Goal: Transaction & Acquisition: Purchase product/service

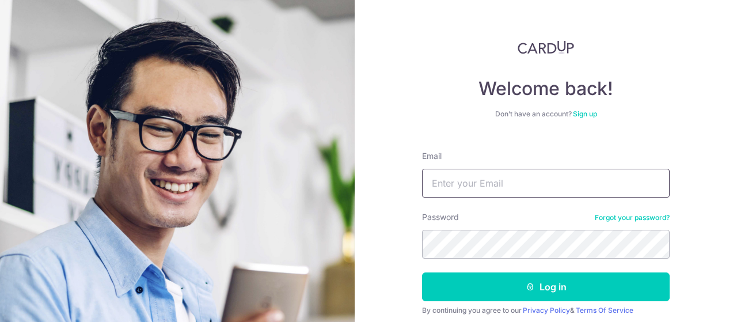
type input "[PERSON_NAME][EMAIL_ADDRESS][DOMAIN_NAME]"
click at [540, 184] on input "[PERSON_NAME][EMAIL_ADDRESS][DOMAIN_NAME]" at bounding box center [545, 183] width 247 height 29
click at [691, 116] on div "Welcome back! Don’t have an account? Sign up Email [PERSON_NAME][EMAIL_ADDRESS]…" at bounding box center [545, 161] width 382 height 322
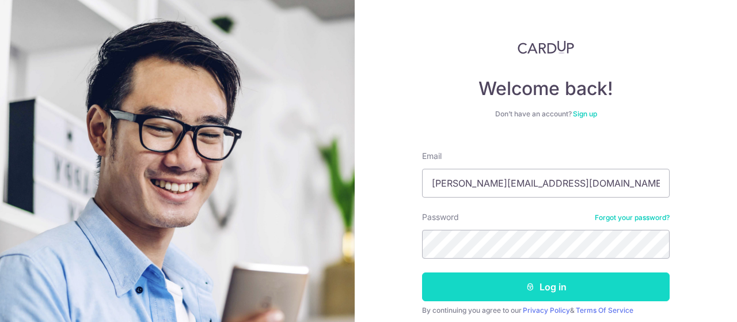
click at [552, 284] on button "Log in" at bounding box center [545, 286] width 247 height 29
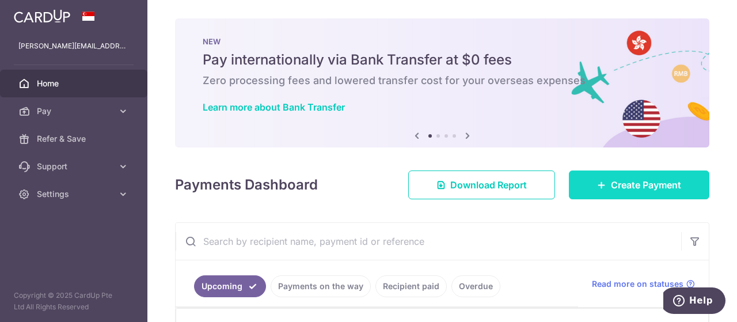
click at [626, 187] on span "Create Payment" at bounding box center [646, 185] width 70 height 14
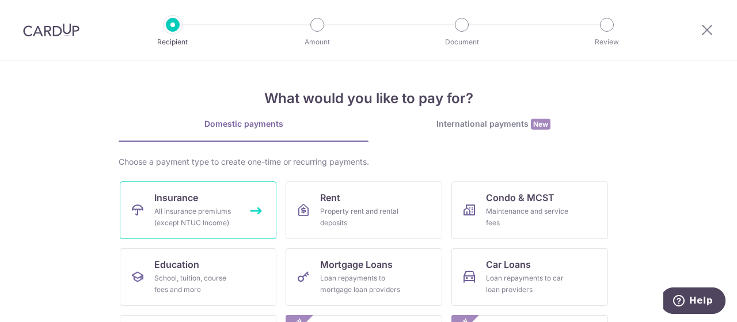
click at [175, 204] on link "Insurance All insurance premiums (except NTUC Income)" at bounding box center [198, 210] width 157 height 58
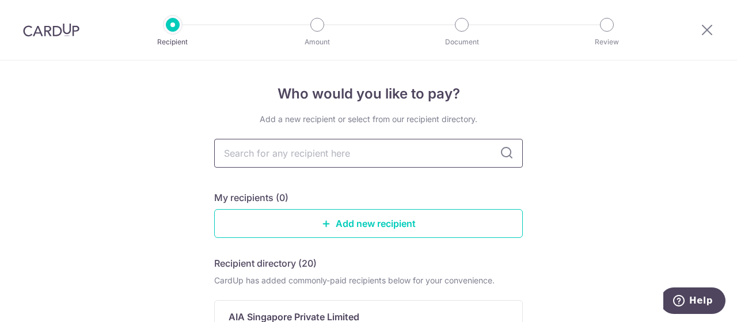
type input "p"
type input "prudential"
click at [500, 149] on icon at bounding box center [506, 153] width 14 height 14
click at [501, 155] on icon at bounding box center [506, 153] width 14 height 14
click at [357, 160] on input "prudential" at bounding box center [368, 153] width 308 height 29
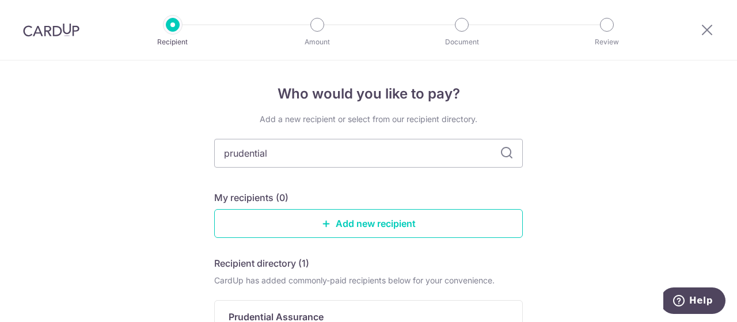
click at [366, 119] on div "Add a new recipient or select from our recipient directory." at bounding box center [368, 119] width 308 height 12
click at [277, 263] on h5 "Recipient directory (1)" at bounding box center [261, 263] width 95 height 14
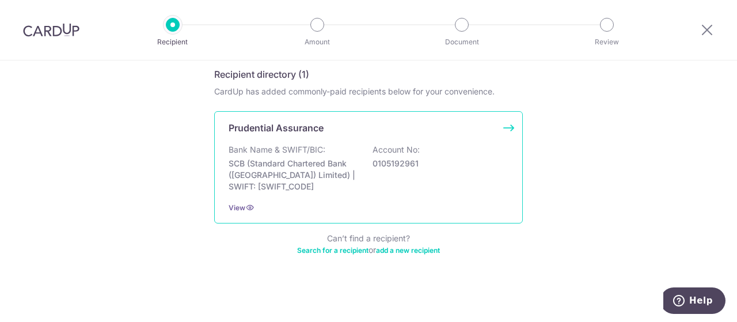
click at [283, 164] on p "SCB (Standard Chartered Bank (Singapore) Limited) | SWIFT: SCBLSG22XXX" at bounding box center [292, 175] width 129 height 35
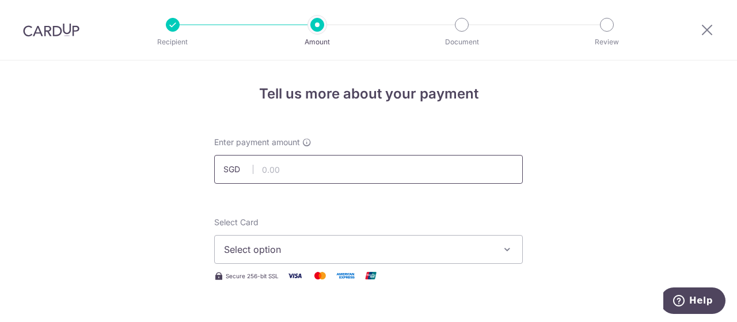
click at [311, 170] on input "text" at bounding box center [368, 169] width 308 height 29
type input "24,007.00"
click at [369, 253] on span "Select option" at bounding box center [358, 249] width 268 height 14
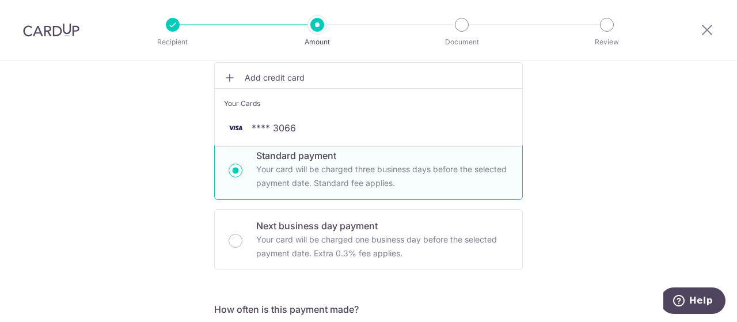
scroll to position [205, 0]
click at [361, 74] on span "Add credit card" at bounding box center [379, 77] width 268 height 12
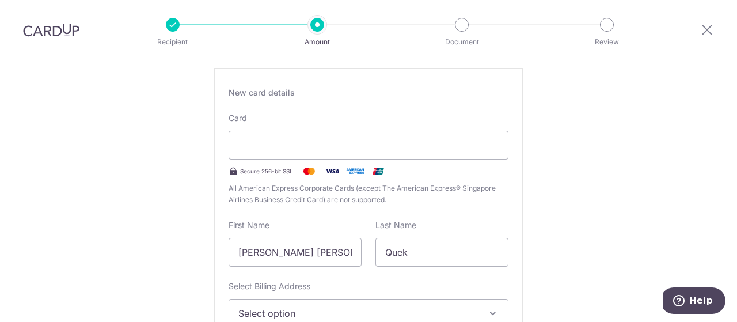
type input "08 / 2031"
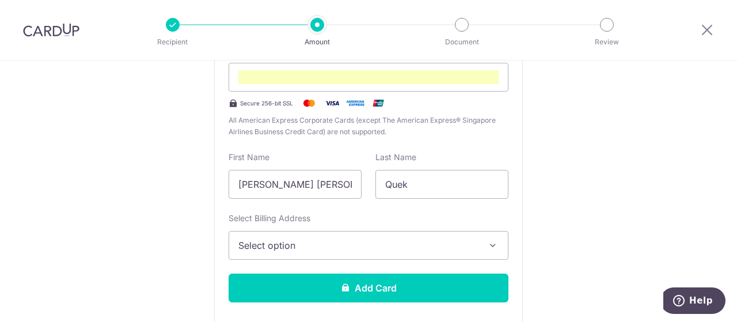
scroll to position [281, 0]
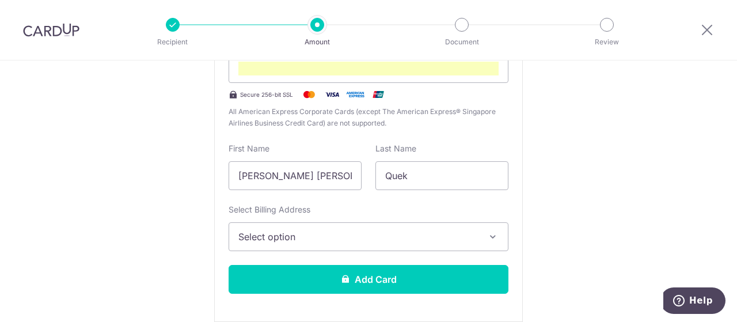
click at [291, 237] on span "Select option" at bounding box center [357, 237] width 239 height 14
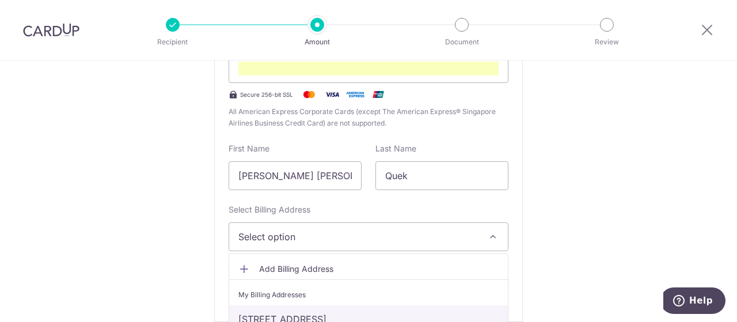
click at [319, 317] on link "Jalan Girang, 80, Jalan Girang, Singapore, Singapore-359249" at bounding box center [368, 319] width 279 height 28
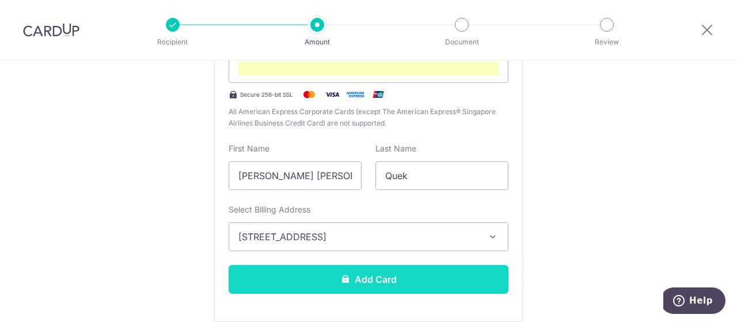
click at [388, 272] on button "Add Card" at bounding box center [368, 279] width 280 height 29
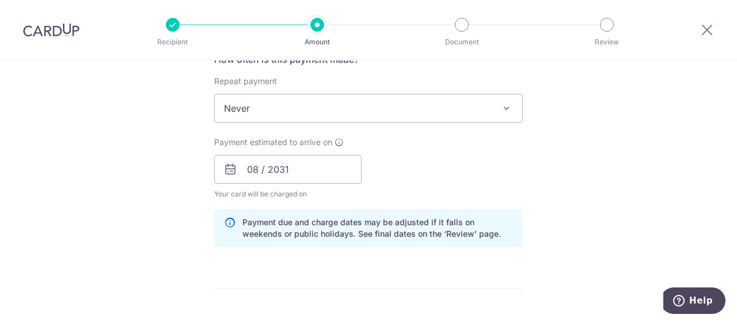
scroll to position [461, 0]
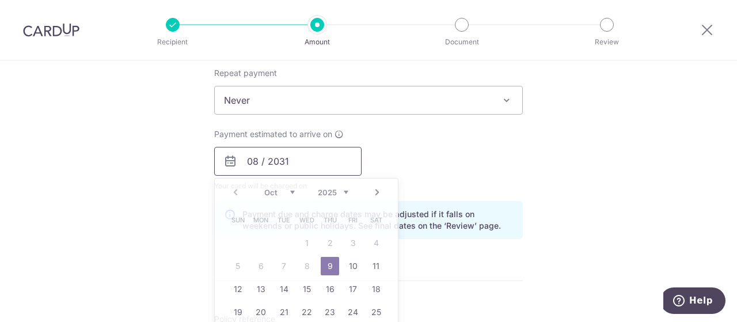
click at [321, 161] on input "08 / 2031" at bounding box center [287, 161] width 147 height 29
click at [323, 262] on link "9" at bounding box center [330, 266] width 18 height 18
type input "09/10/2025"
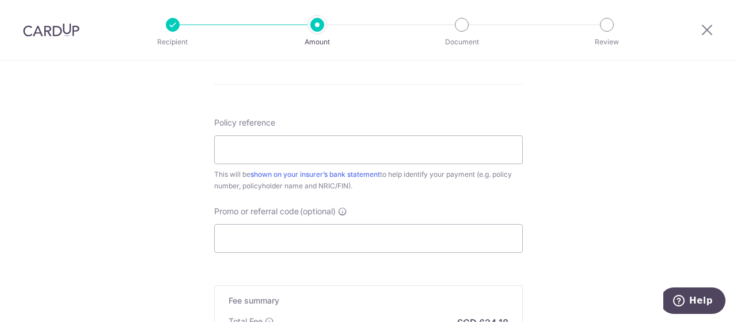
scroll to position [659, 0]
click at [350, 142] on input "Policy reference" at bounding box center [368, 147] width 308 height 29
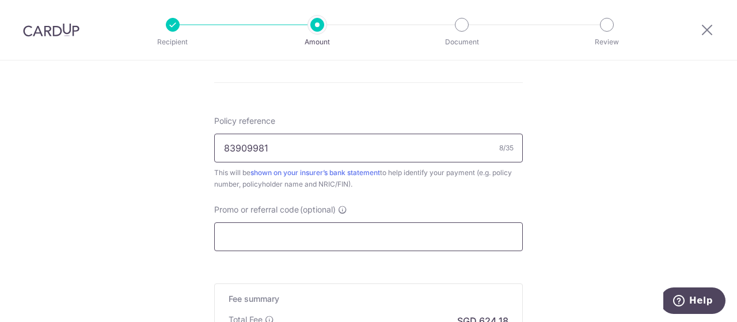
type input "83909981"
click at [270, 237] on input "Promo or referral code (optional)" at bounding box center [368, 236] width 308 height 29
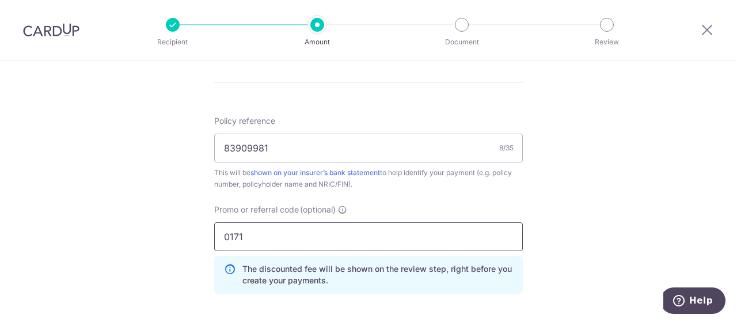
click at [226, 232] on input "0171" at bounding box center [368, 236] width 308 height 29
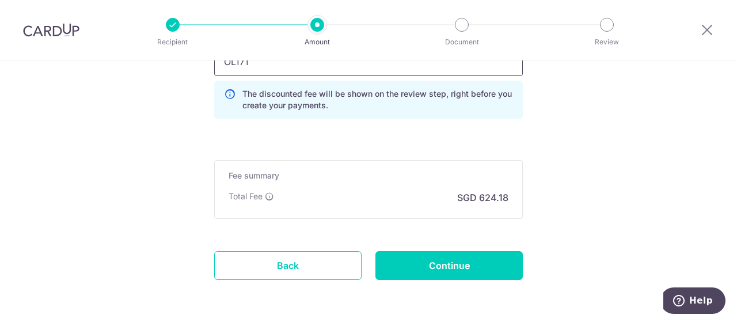
scroll to position [875, 0]
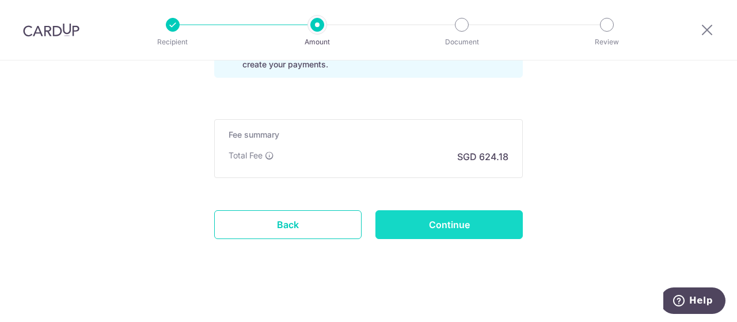
type input "OL171"
click at [450, 217] on input "Continue" at bounding box center [448, 224] width 147 height 29
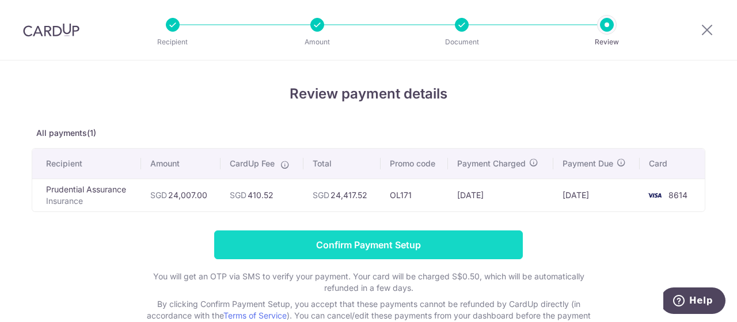
click at [371, 246] on input "Confirm Payment Setup" at bounding box center [368, 244] width 308 height 29
